Goal: Task Accomplishment & Management: Manage account settings

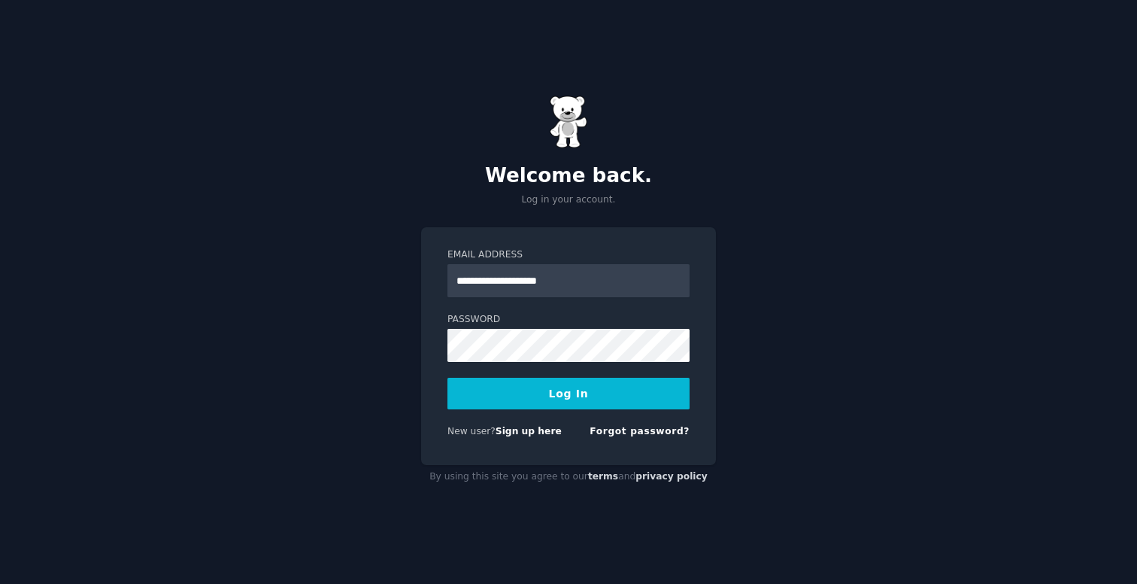
type input "**********"
click at [568, 385] on button "Log In" at bounding box center [568, 394] width 242 height 32
click at [545, 404] on button "Log In" at bounding box center [568, 394] width 242 height 32
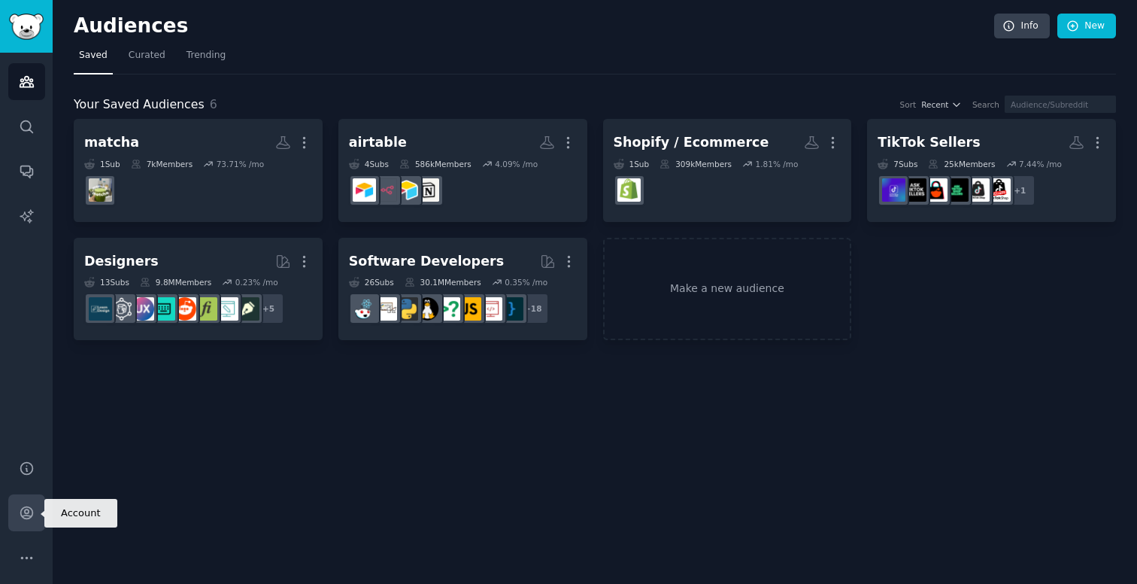
click at [20, 523] on link "Account" at bounding box center [26, 512] width 37 height 37
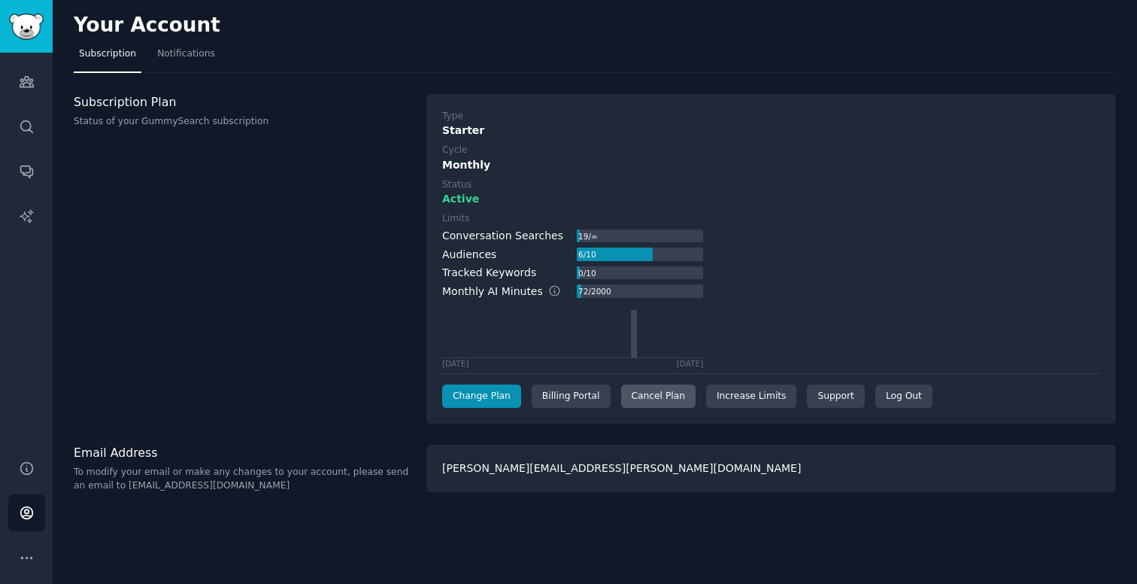
click at [663, 387] on div "Cancel Plan" at bounding box center [658, 396] width 74 height 24
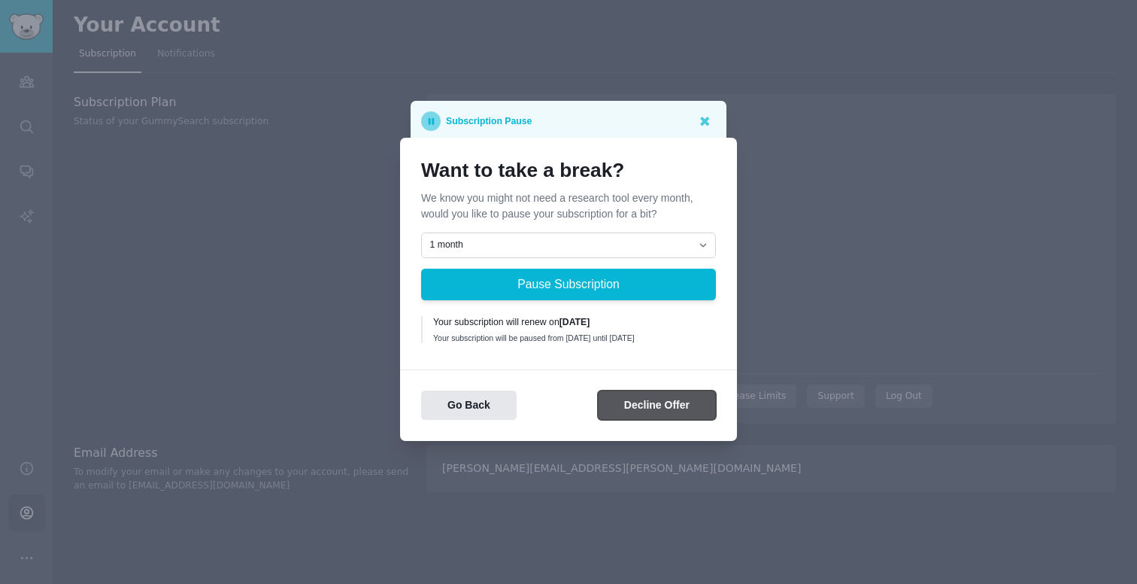
click at [661, 414] on button "Decline Offer" at bounding box center [657, 404] width 118 height 29
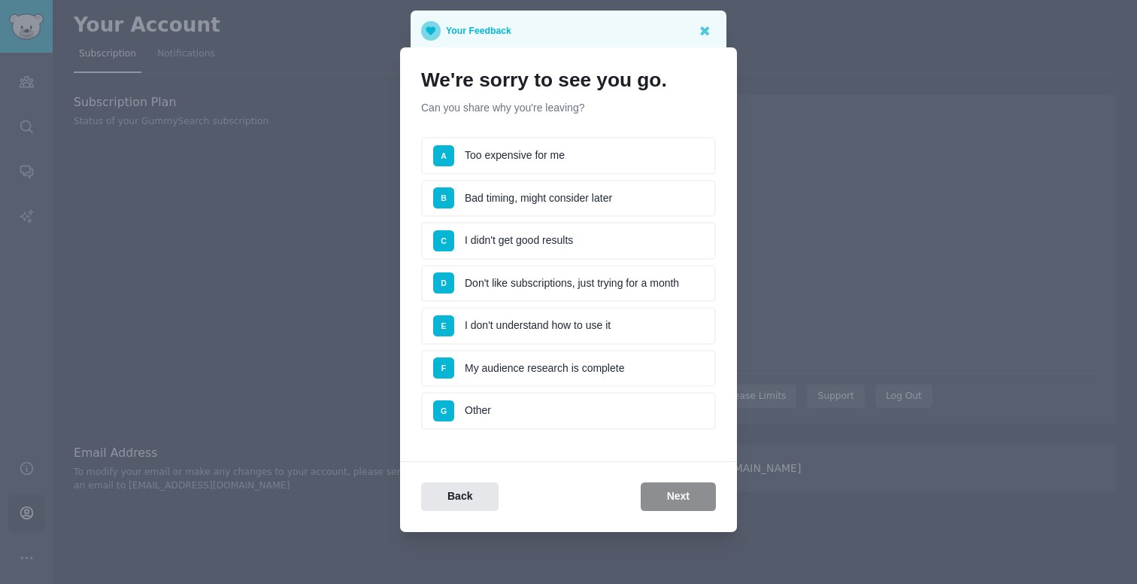
click at [639, 163] on li "A Too expensive for me" at bounding box center [568, 156] width 295 height 38
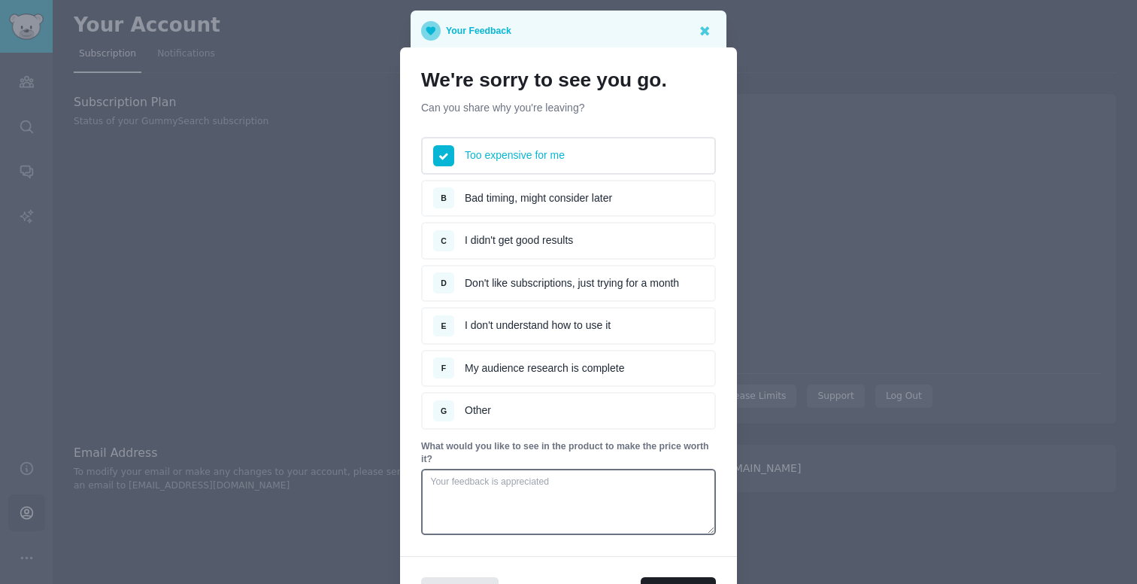
scroll to position [96, 0]
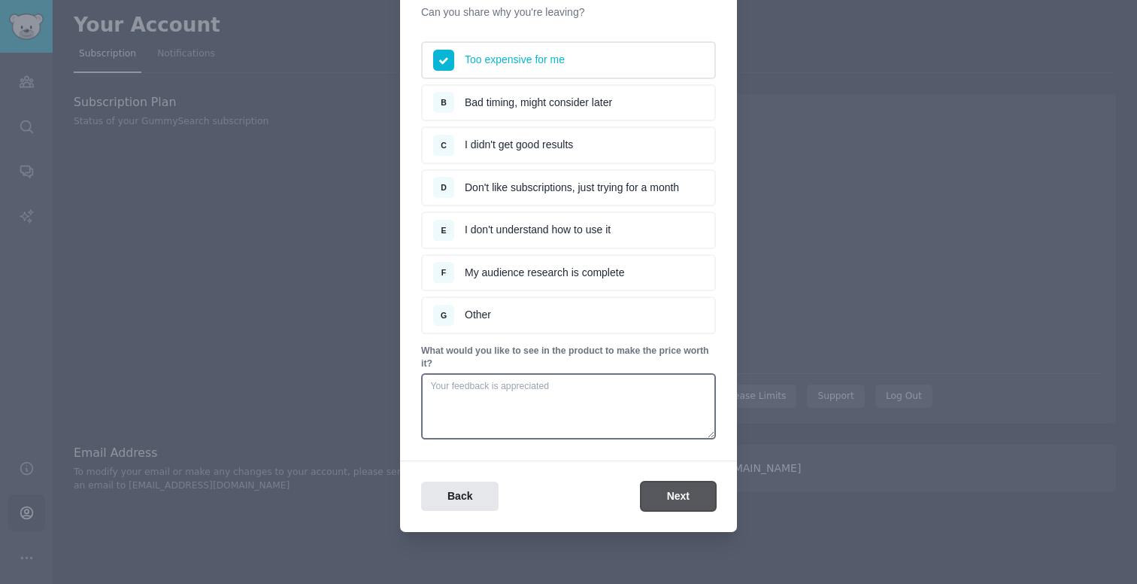
click at [672, 490] on button "Next" at bounding box center [678, 495] width 75 height 29
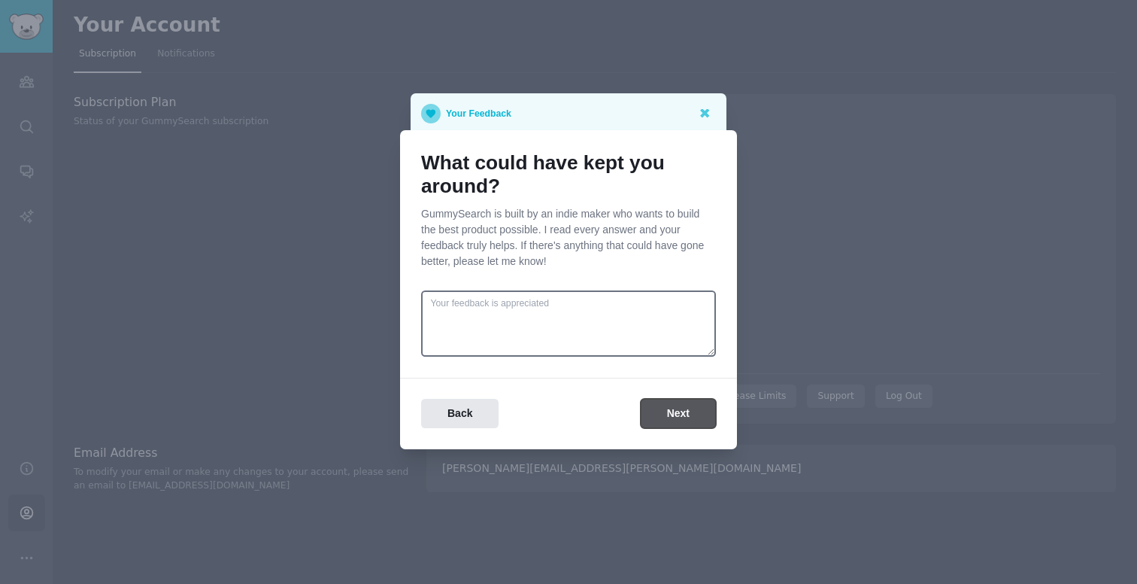
scroll to position [0, 0]
click at [678, 421] on button "Next" at bounding box center [678, 413] width 75 height 29
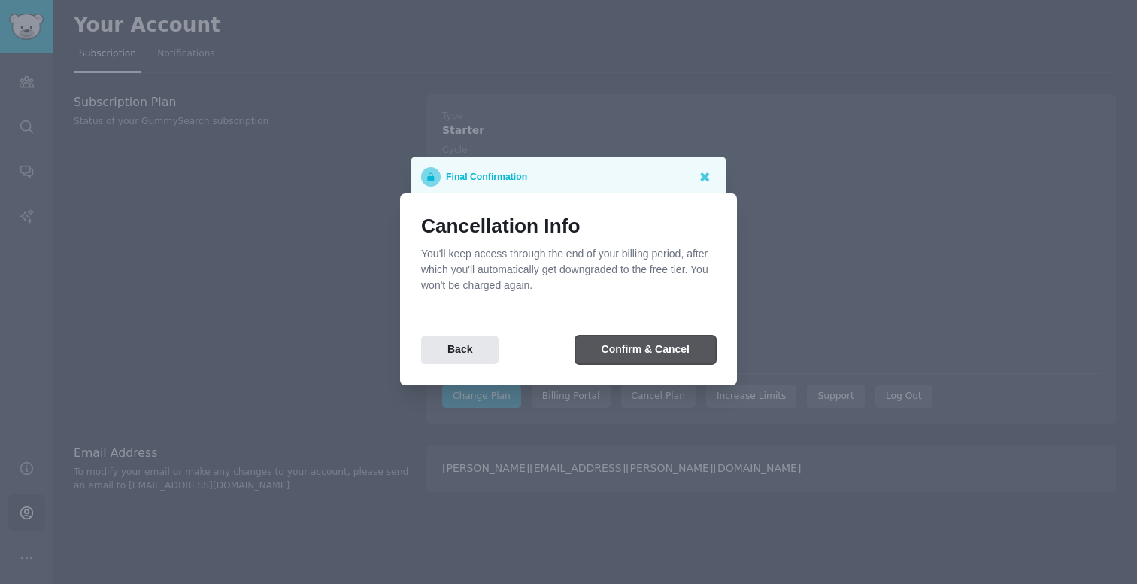
click at [661, 345] on button "Confirm & Cancel" at bounding box center [645, 349] width 141 height 29
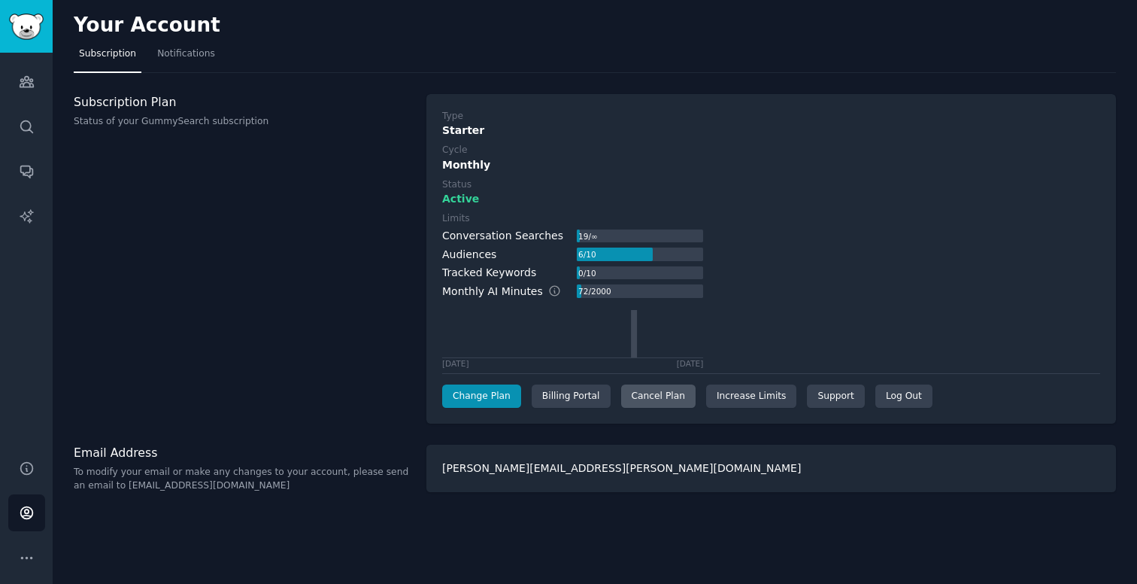
click at [663, 391] on div "Cancel Plan" at bounding box center [658, 396] width 74 height 24
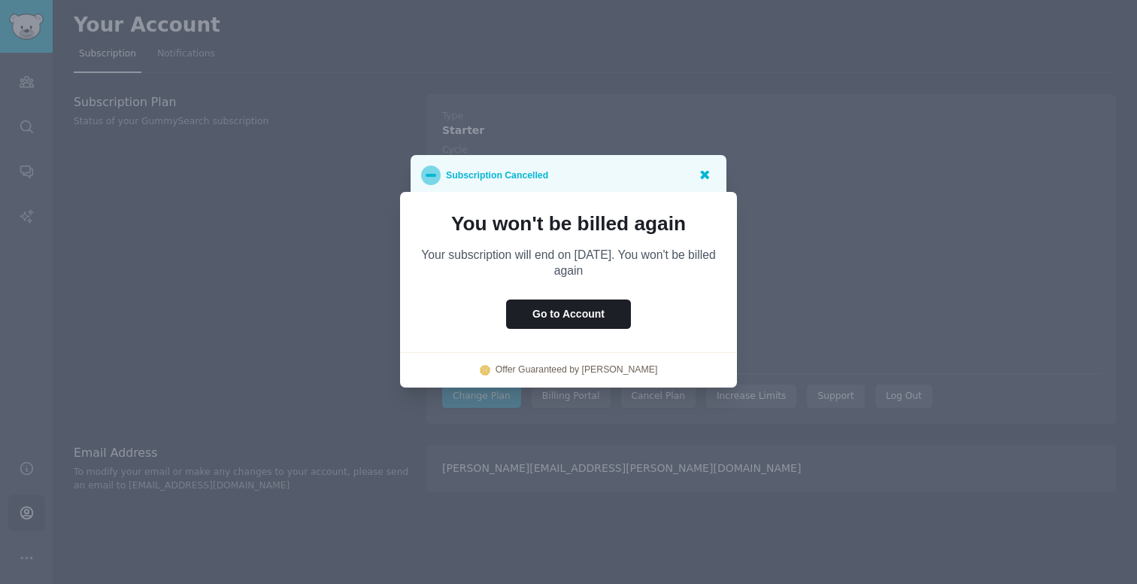
click at [704, 173] on icon at bounding box center [704, 175] width 9 height 9
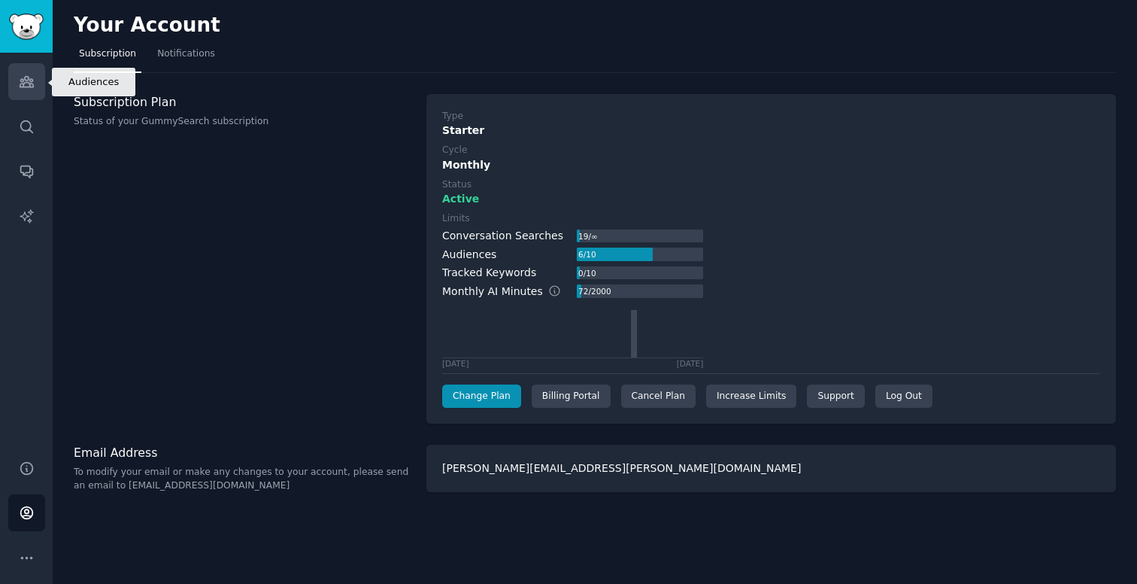
click at [27, 80] on icon "Sidebar" at bounding box center [27, 82] width 14 height 11
